Goal: Navigation & Orientation: Find specific page/section

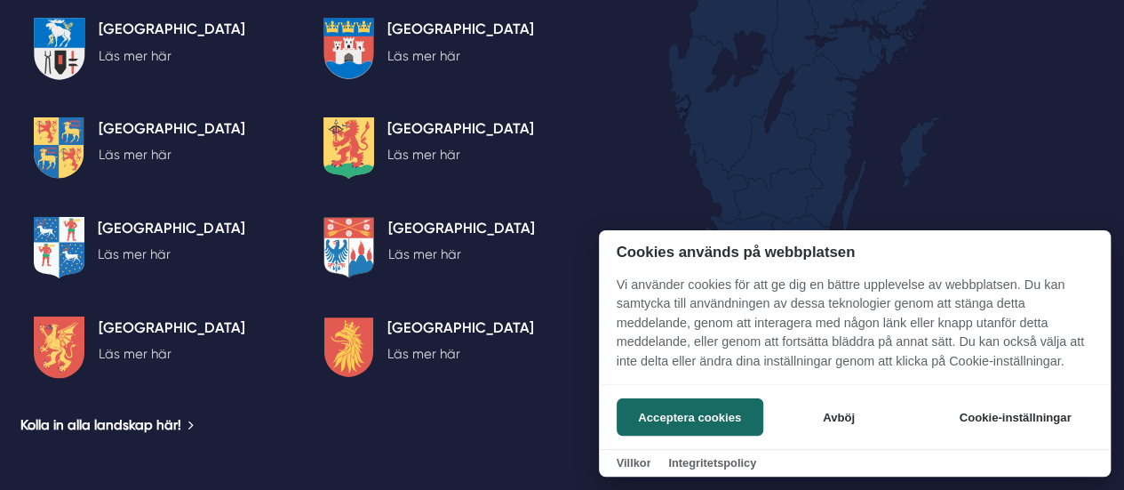
scroll to position [3376, 0]
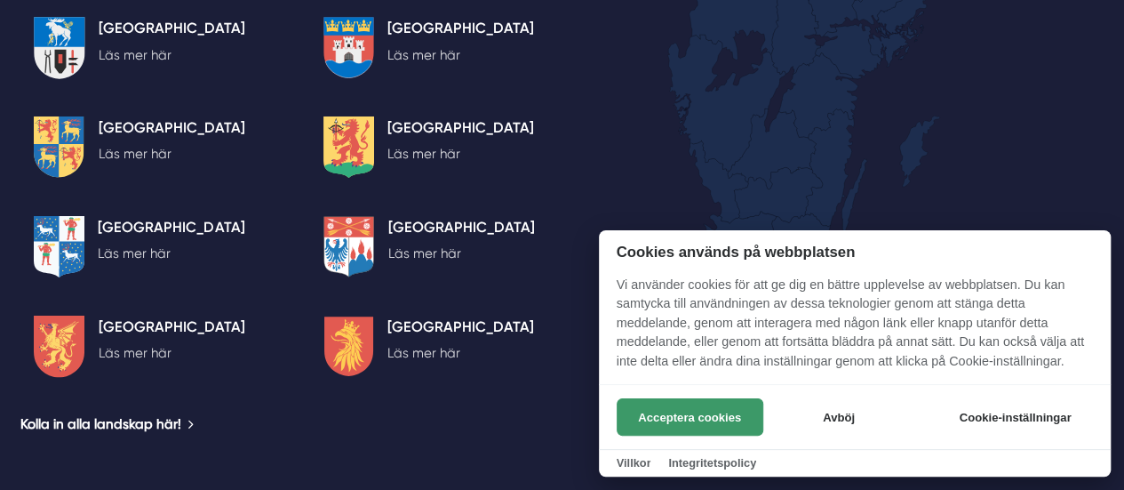
click at [664, 411] on button "Acceptera cookies" at bounding box center [690, 416] width 147 height 37
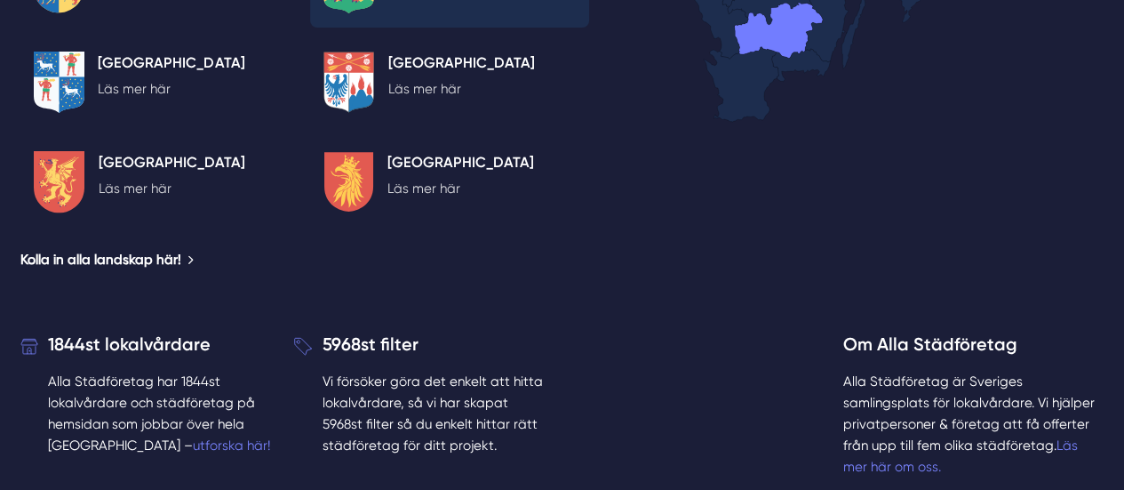
scroll to position [3643, 0]
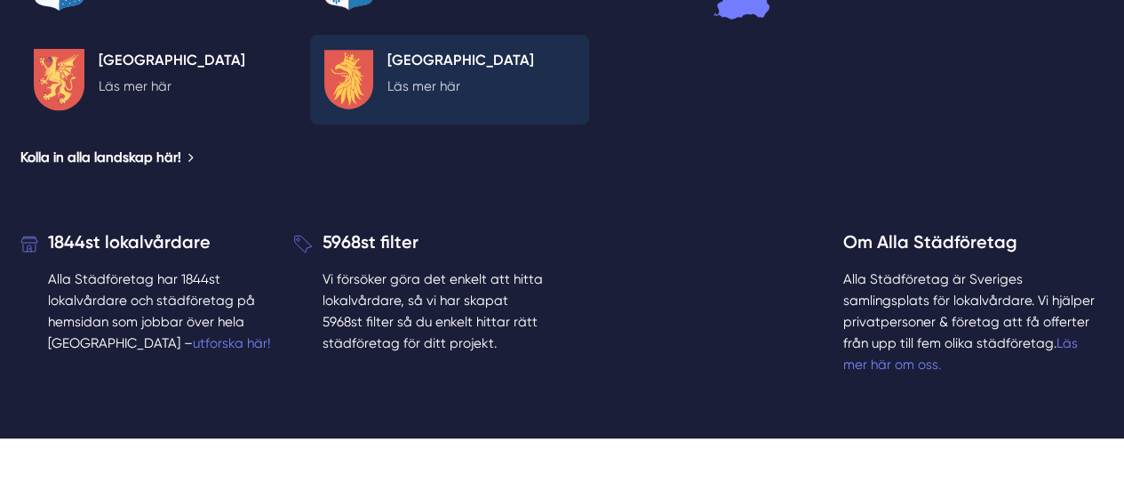
click at [365, 109] on icon at bounding box center [348, 80] width 49 height 60
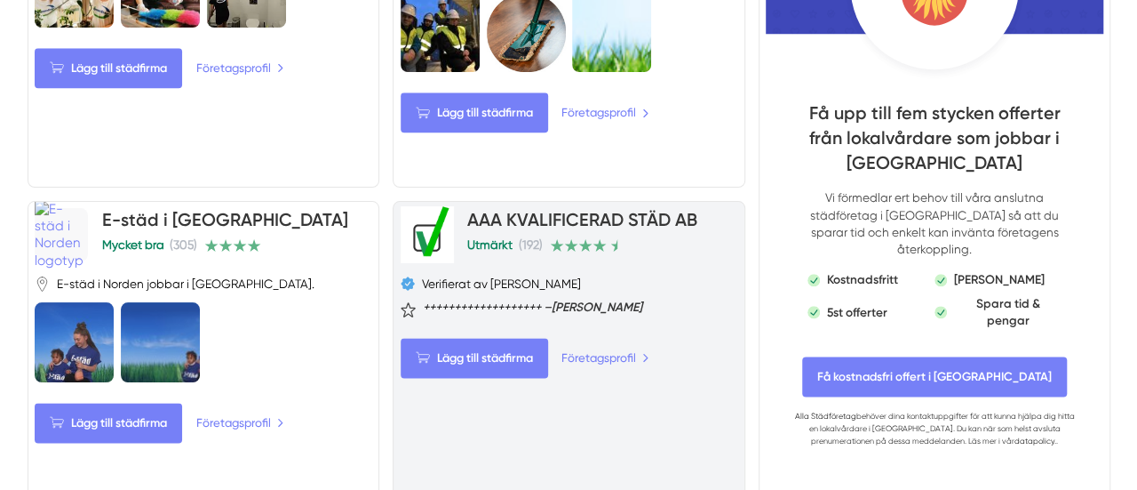
scroll to position [977, 0]
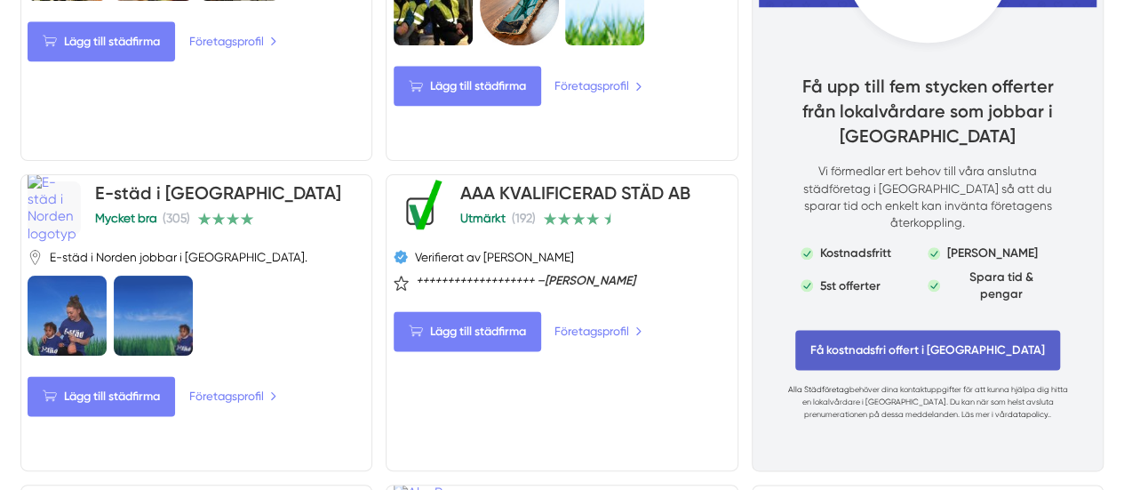
click at [867, 365] on span "Få kostnadsfri offert i [GEOGRAPHIC_DATA]" at bounding box center [927, 350] width 265 height 40
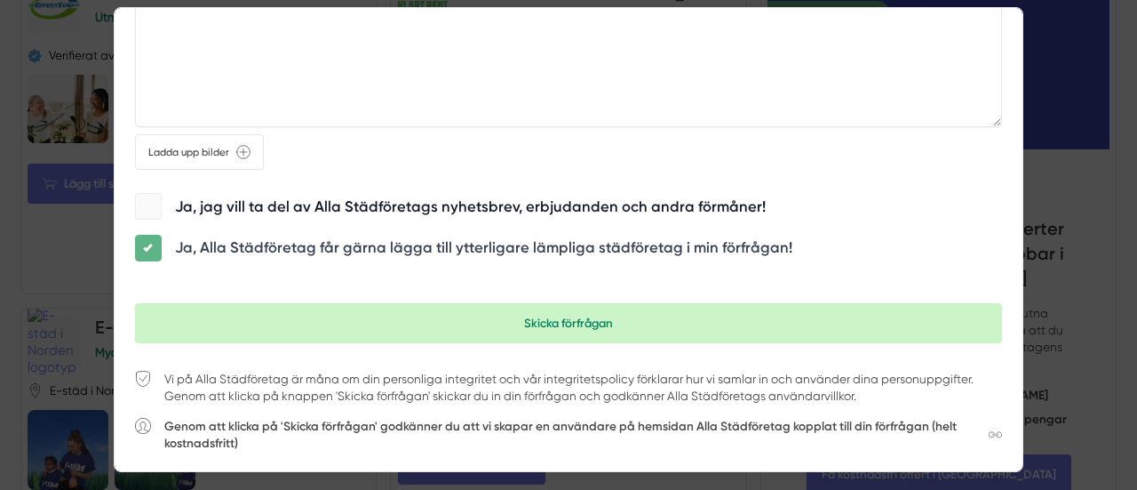
scroll to position [1461, 0]
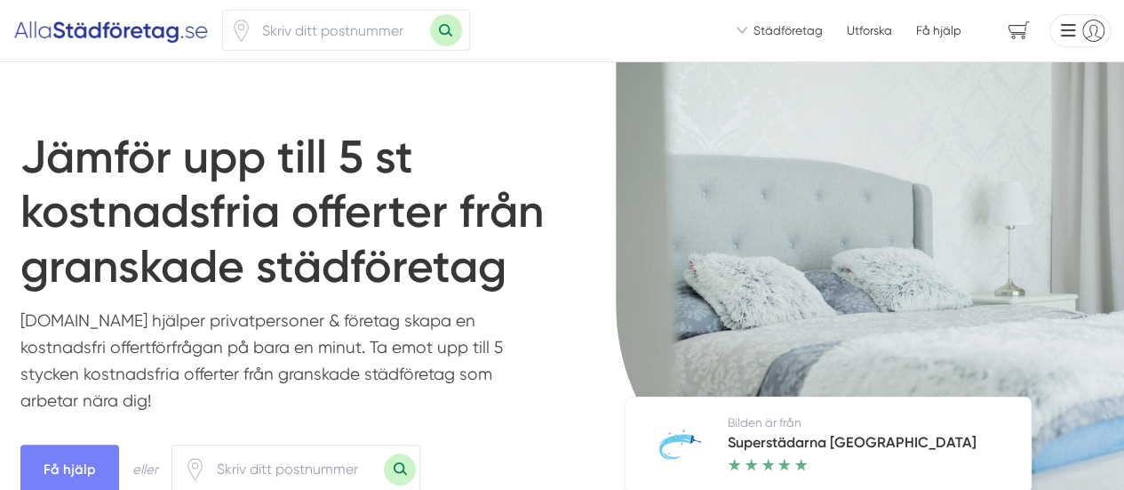
click at [782, 33] on span "Städföretag" at bounding box center [787, 30] width 69 height 17
